Goal: Task Accomplishment & Management: Manage account settings

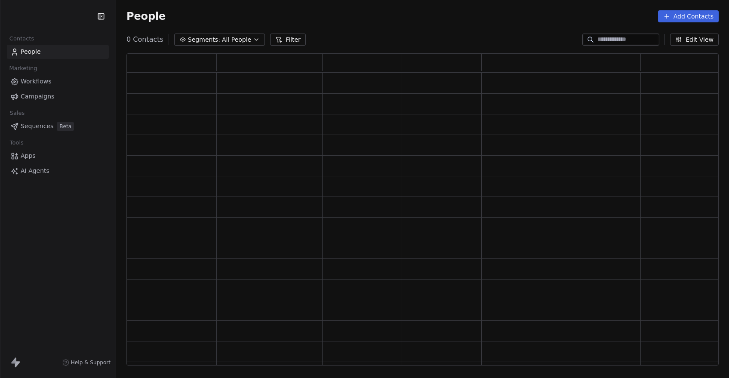
scroll to position [312, 593]
click at [46, 97] on span "Campaigns" at bounding box center [38, 96] width 34 height 9
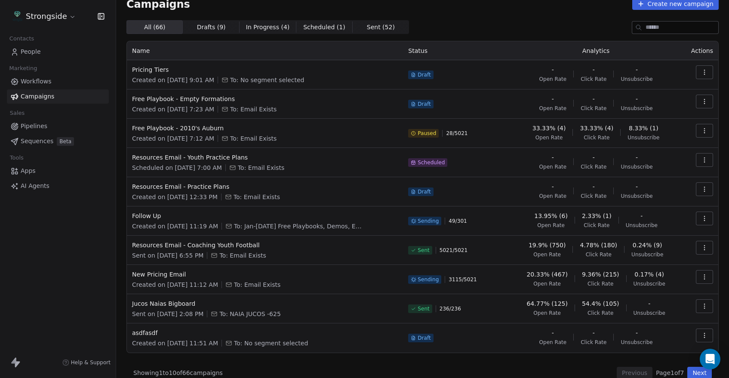
scroll to position [14, 0]
click at [708, 219] on icon "button" at bounding box center [705, 217] width 7 height 7
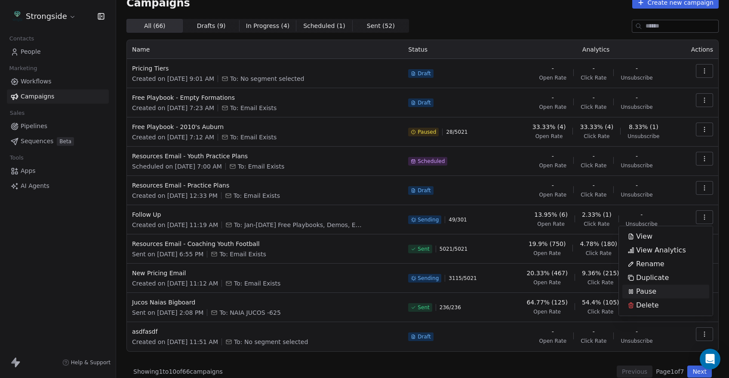
click at [646, 292] on span "Pause" at bounding box center [647, 292] width 20 height 10
click at [179, 274] on span "New Pricing Email" at bounding box center [265, 273] width 266 height 9
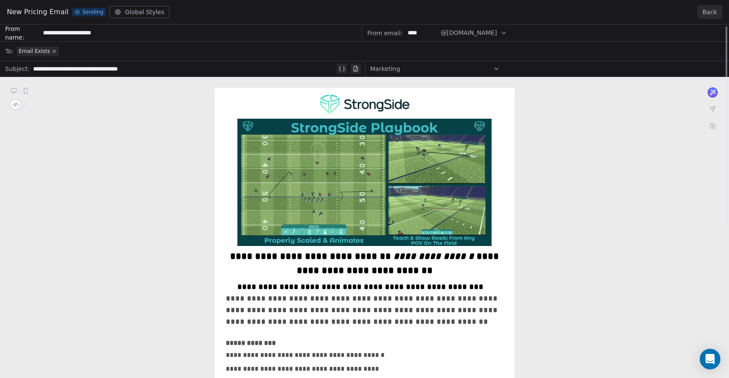
scroll to position [0, 0]
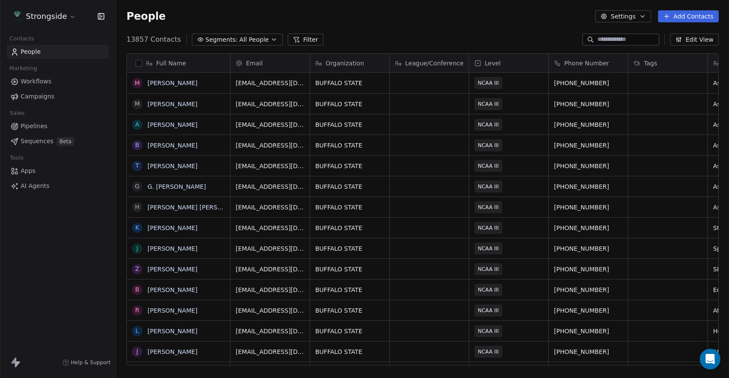
scroll to position [333, 613]
click at [62, 97] on link "Campaigns" at bounding box center [58, 97] width 102 height 14
